Goal: Information Seeking & Learning: Find contact information

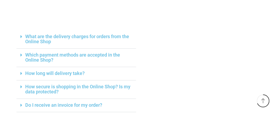
scroll to position [221, 0]
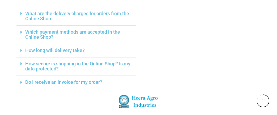
click at [105, 47] on div "How long will delivery take?" at bounding box center [76, 50] width 120 height 13
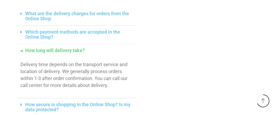
click at [104, 47] on div "How long will delivery take?" at bounding box center [76, 50] width 120 height 13
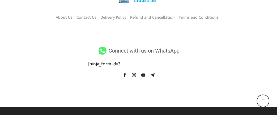
scroll to position [326, 0]
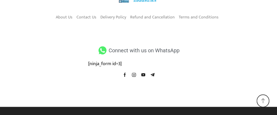
click at [169, 50] on span "Connect with us on WhatsApp" at bounding box center [143, 50] width 72 height 10
click at [102, 50] on icon at bounding box center [103, 50] width 10 height 8
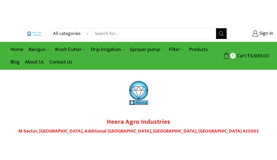
scroll to position [83, 0]
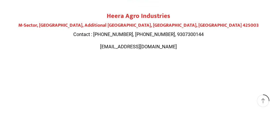
click at [171, 34] on span "Contact : [PHONE_NUMBER], [PHONE_NUMBER], 9307300144" at bounding box center [138, 34] width 131 height 6
copy span "9307300144"
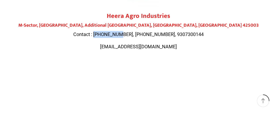
drag, startPoint x: 107, startPoint y: 35, endPoint x: 133, endPoint y: 35, distance: 26.3
click at [133, 35] on span "Contact : [PHONE_NUMBER], [PHONE_NUMBER], 9307300144" at bounding box center [138, 34] width 131 height 6
copy span "9284000511"
